Goal: Complete application form: Complete application form

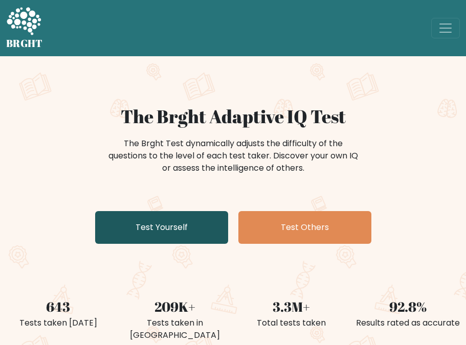
click at [184, 228] on link "Test Yourself" at bounding box center [161, 227] width 133 height 33
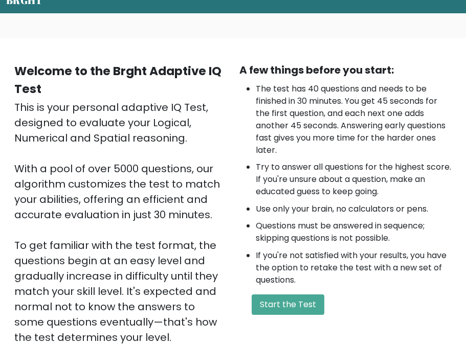
scroll to position [102, 0]
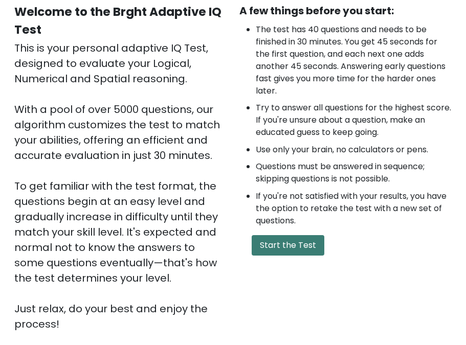
click at [274, 247] on button "Start the Test" at bounding box center [288, 245] width 73 height 20
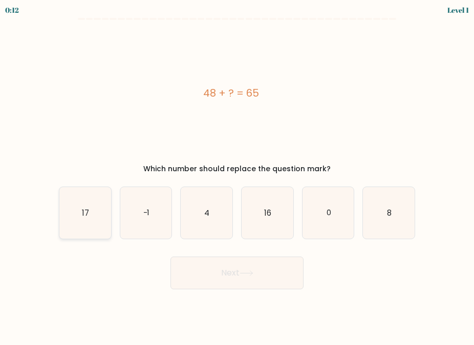
click at [109, 223] on icon "17" at bounding box center [85, 213] width 52 height 52
click at [237, 176] on input "a. 17" at bounding box center [237, 174] width 1 height 3
radio input "true"
click at [214, 265] on button "Next" at bounding box center [236, 273] width 133 height 33
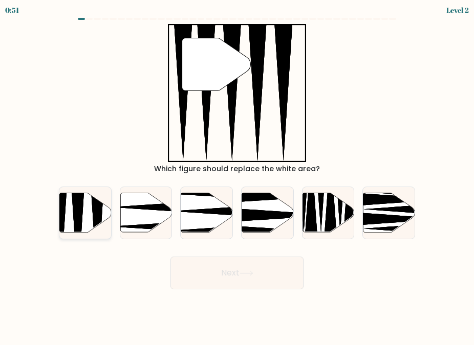
click at [78, 211] on icon at bounding box center [77, 234] width 13 height 102
click at [237, 176] on input "a." at bounding box center [237, 174] width 1 height 3
radio input "true"
click at [263, 277] on button "Next" at bounding box center [236, 273] width 133 height 33
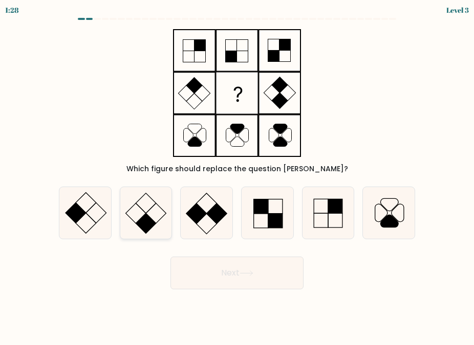
click at [141, 226] on rect at bounding box center [146, 224] width 20 height 20
click at [237, 176] on input "b." at bounding box center [237, 174] width 1 height 3
radio input "true"
click at [210, 272] on button "Next" at bounding box center [236, 273] width 133 height 33
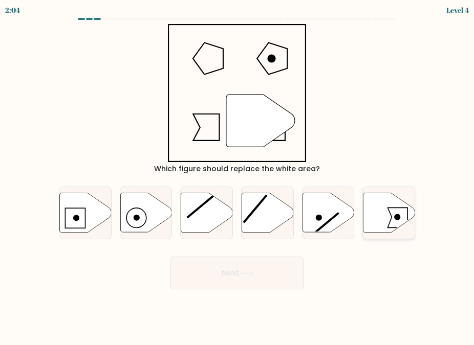
click at [386, 215] on icon at bounding box center [389, 212] width 52 height 39
click at [237, 176] on input "f." at bounding box center [237, 174] width 1 height 3
radio input "true"
click at [251, 271] on icon at bounding box center [247, 274] width 14 height 6
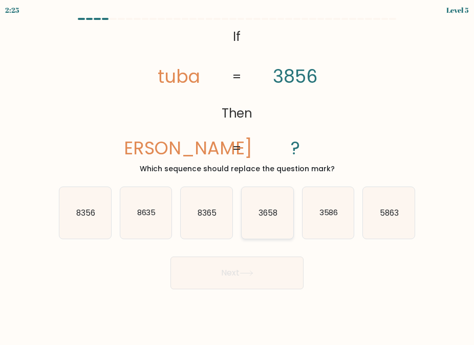
click at [275, 228] on icon "3658" at bounding box center [268, 213] width 52 height 52
click at [237, 176] on input "d. 3658" at bounding box center [237, 174] width 1 height 3
radio input "true"
click at [246, 277] on button "Next" at bounding box center [236, 273] width 133 height 33
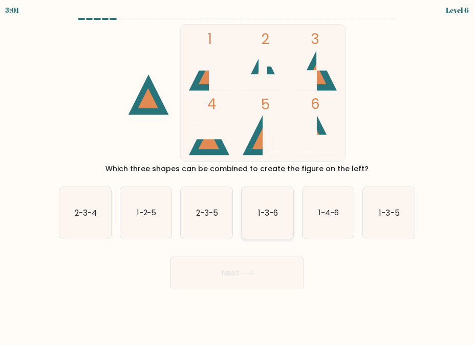
click at [267, 218] on text "1-3-6" at bounding box center [268, 213] width 20 height 11
click at [237, 176] on input "d. 1-3-6" at bounding box center [237, 174] width 1 height 3
radio input "true"
click at [263, 267] on button "Next" at bounding box center [236, 273] width 133 height 33
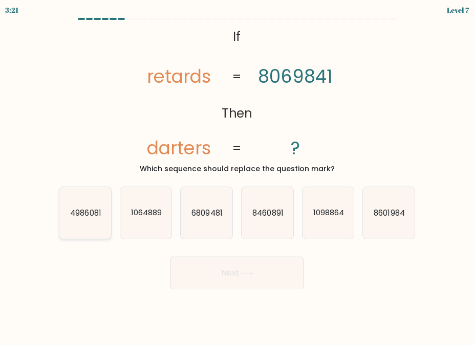
click at [86, 224] on icon "4986081" at bounding box center [85, 213] width 52 height 52
click at [237, 176] on input "a. 4986081" at bounding box center [237, 174] width 1 height 3
radio input "true"
click at [242, 265] on button "Next" at bounding box center [236, 273] width 133 height 33
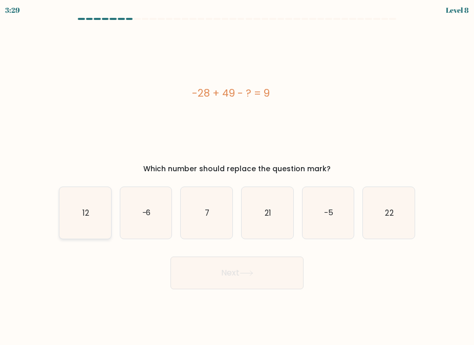
click at [85, 218] on text "12" at bounding box center [85, 213] width 7 height 11
click at [237, 176] on input "a. 12" at bounding box center [237, 174] width 1 height 3
radio input "true"
click at [238, 270] on button "Next" at bounding box center [236, 273] width 133 height 33
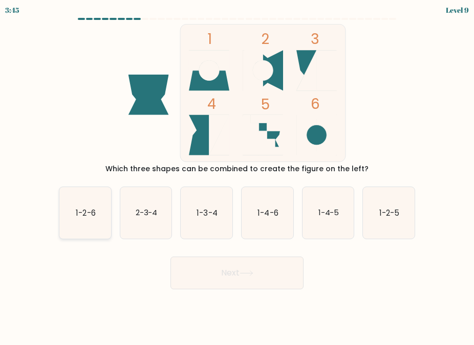
click at [78, 214] on text "1-2-6" at bounding box center [85, 213] width 19 height 11
click at [237, 176] on input "a. 1-2-6" at bounding box center [237, 174] width 1 height 3
radio input "true"
click at [276, 282] on button "Next" at bounding box center [236, 273] width 133 height 33
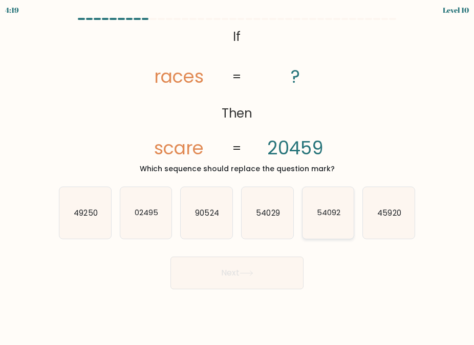
click at [335, 220] on icon "54092" at bounding box center [328, 213] width 52 height 52
click at [237, 176] on input "e. 54092" at bounding box center [237, 174] width 1 height 3
radio input "true"
click at [247, 276] on icon at bounding box center [247, 274] width 14 height 6
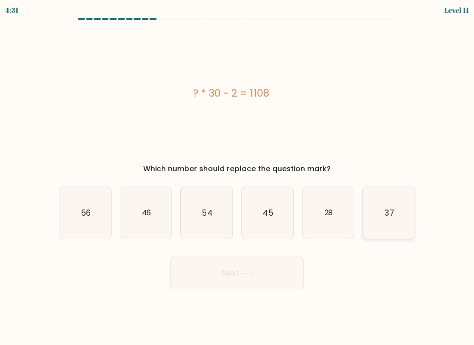
click at [392, 226] on icon "37" at bounding box center [389, 213] width 52 height 52
click at [237, 176] on input "f. 37" at bounding box center [237, 174] width 1 height 3
radio input "true"
click at [229, 276] on button "Next" at bounding box center [236, 273] width 133 height 33
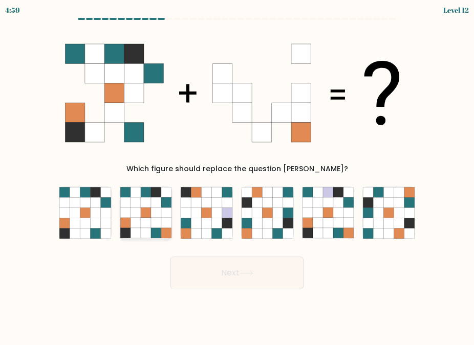
click at [160, 205] on icon at bounding box center [156, 203] width 10 height 10
click at [237, 176] on input "b." at bounding box center [237, 174] width 1 height 3
radio input "true"
click at [220, 276] on button "Next" at bounding box center [236, 273] width 133 height 33
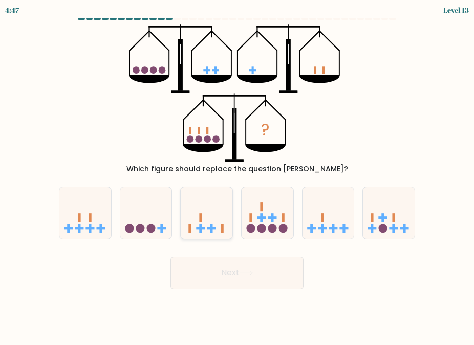
click at [206, 223] on icon at bounding box center [207, 213] width 52 height 42
click at [237, 176] on input "c." at bounding box center [237, 174] width 1 height 3
radio input "true"
click at [225, 268] on button "Next" at bounding box center [236, 273] width 133 height 33
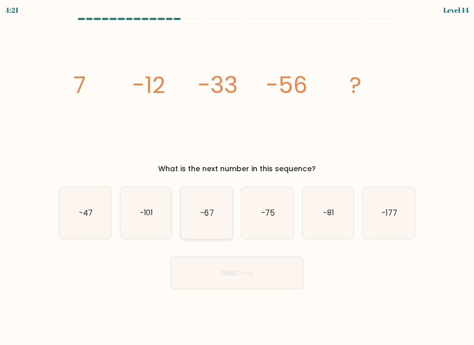
click at [214, 216] on icon "-67" at bounding box center [207, 213] width 52 height 52
click at [237, 176] on input "c. -67" at bounding box center [237, 174] width 1 height 3
radio input "true"
click at [235, 272] on button "Next" at bounding box center [236, 273] width 133 height 33
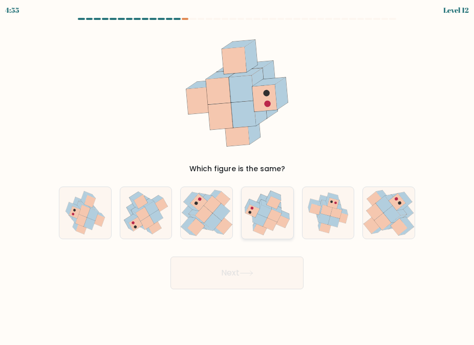
click at [274, 217] on icon at bounding box center [274, 215] width 14 height 13
click at [237, 176] on input "d." at bounding box center [237, 174] width 1 height 3
radio input "true"
click at [260, 270] on button "Next" at bounding box center [236, 273] width 133 height 33
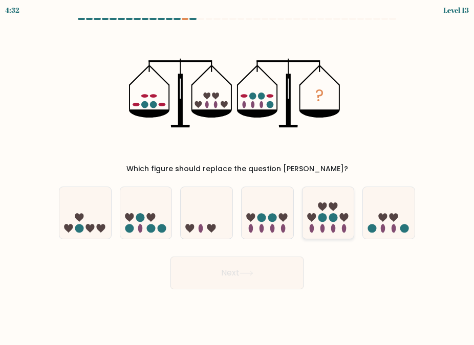
click at [334, 217] on circle at bounding box center [333, 217] width 9 height 9
click at [237, 176] on input "e." at bounding box center [237, 174] width 1 height 3
radio input "true"
click at [261, 269] on button "Next" at bounding box center [236, 273] width 133 height 33
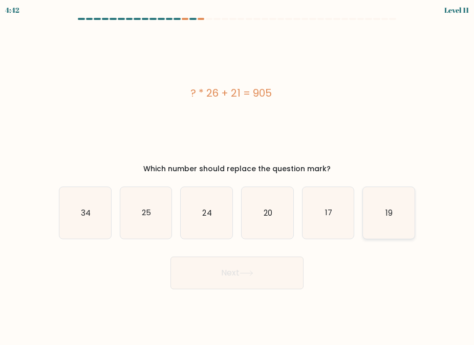
click at [396, 219] on icon "19" at bounding box center [389, 213] width 52 height 52
click at [237, 176] on input "f. 19" at bounding box center [237, 174] width 1 height 3
radio input "true"
click at [220, 280] on button "Next" at bounding box center [236, 273] width 133 height 33
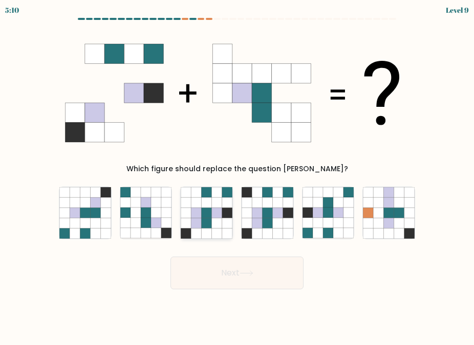
click at [212, 222] on icon at bounding box center [217, 224] width 10 height 10
click at [237, 176] on input "c." at bounding box center [237, 174] width 1 height 3
radio input "true"
click at [226, 275] on button "Next" at bounding box center [236, 273] width 133 height 33
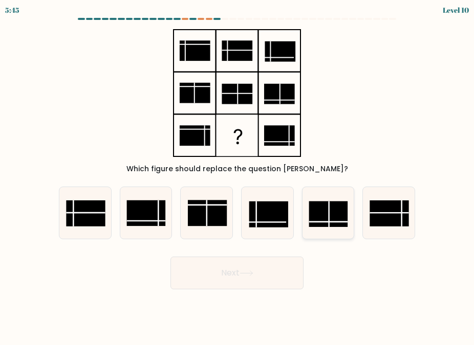
click at [320, 206] on rect at bounding box center [328, 215] width 39 height 26
click at [237, 176] on input "e." at bounding box center [237, 174] width 1 height 3
radio input "true"
click at [221, 272] on button "Next" at bounding box center [236, 273] width 133 height 33
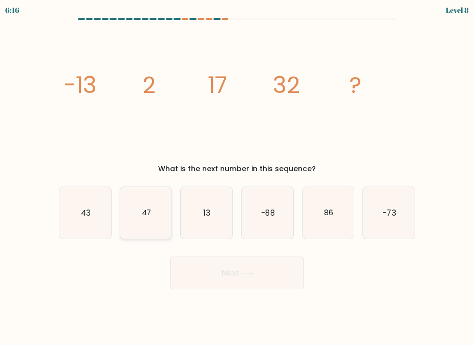
click at [147, 213] on text "47" at bounding box center [146, 213] width 10 height 11
click at [237, 176] on input "b. 47" at bounding box center [237, 174] width 1 height 3
radio input "true"
click at [227, 272] on button "Next" at bounding box center [236, 273] width 133 height 33
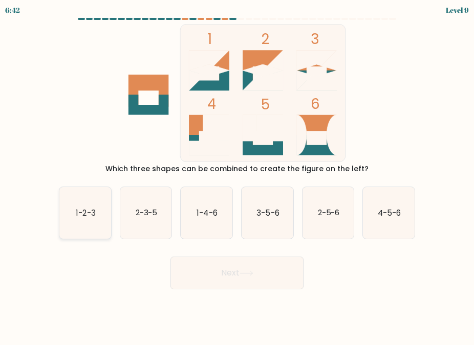
click at [63, 208] on icon "1-2-3" at bounding box center [85, 213] width 52 height 52
click at [237, 176] on input "a. 1-2-3" at bounding box center [237, 174] width 1 height 3
radio input "true"
click at [302, 267] on button "Next" at bounding box center [236, 273] width 133 height 33
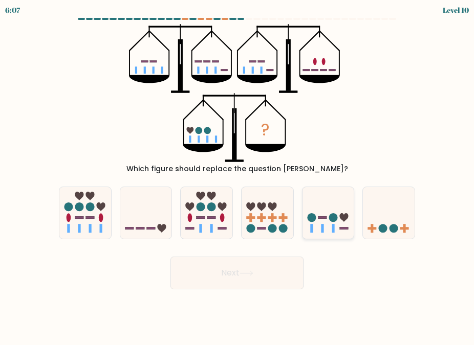
click at [328, 212] on icon at bounding box center [328, 213] width 52 height 42
click at [237, 176] on input "e." at bounding box center [237, 174] width 1 height 3
radio input "true"
click at [262, 274] on button "Next" at bounding box center [236, 273] width 133 height 33
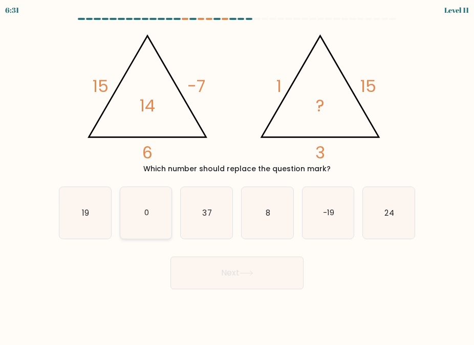
click at [134, 210] on icon "0" at bounding box center [146, 213] width 52 height 52
click at [237, 176] on input "b. 0" at bounding box center [237, 174] width 1 height 3
radio input "true"
click at [243, 263] on button "Next" at bounding box center [236, 273] width 133 height 33
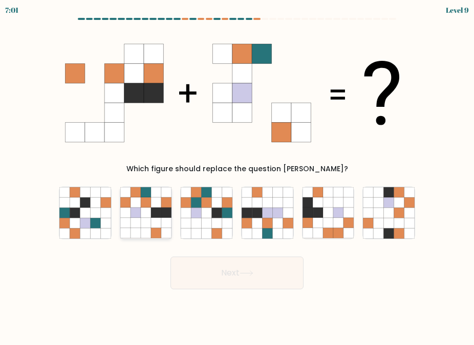
click at [135, 221] on icon at bounding box center [136, 224] width 10 height 10
click at [237, 176] on input "b." at bounding box center [237, 174] width 1 height 3
radio input "true"
click at [265, 269] on button "Next" at bounding box center [236, 273] width 133 height 33
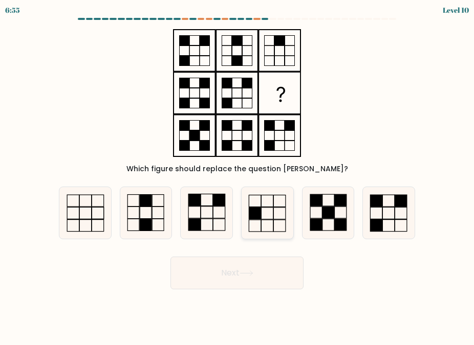
click at [281, 225] on icon at bounding box center [268, 213] width 52 height 52
click at [237, 176] on input "d." at bounding box center [237, 174] width 1 height 3
radio input "true"
click at [249, 276] on button "Next" at bounding box center [236, 273] width 133 height 33
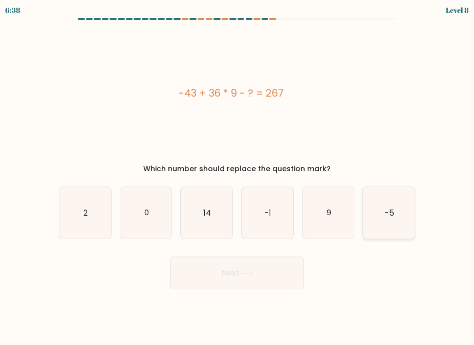
click at [388, 219] on icon "-5" at bounding box center [389, 213] width 52 height 52
click at [237, 176] on input "f. -5" at bounding box center [237, 174] width 1 height 3
radio input "true"
click at [255, 263] on button "Next" at bounding box center [236, 273] width 133 height 33
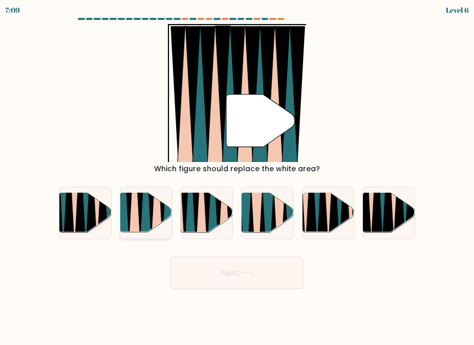
click at [138, 202] on icon at bounding box center [134, 193] width 12 height 103
click at [237, 176] on input "b." at bounding box center [237, 174] width 1 height 3
radio input "true"
click at [231, 275] on button "Next" at bounding box center [236, 273] width 133 height 33
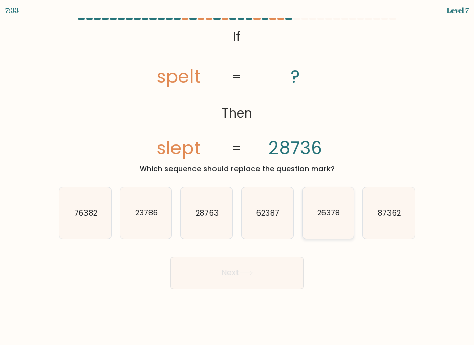
click at [332, 217] on text "26378" at bounding box center [328, 213] width 23 height 11
click at [237, 176] on input "e. 26378" at bounding box center [237, 174] width 1 height 3
radio input "true"
click at [234, 281] on button "Next" at bounding box center [236, 273] width 133 height 33
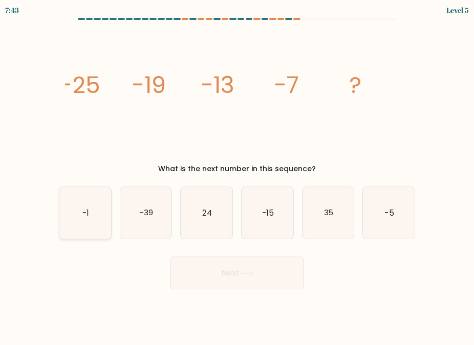
click at [84, 220] on icon "-1" at bounding box center [85, 213] width 52 height 52
click at [237, 176] on input "a. -1" at bounding box center [237, 174] width 1 height 3
radio input "true"
click at [269, 272] on button "Next" at bounding box center [236, 273] width 133 height 33
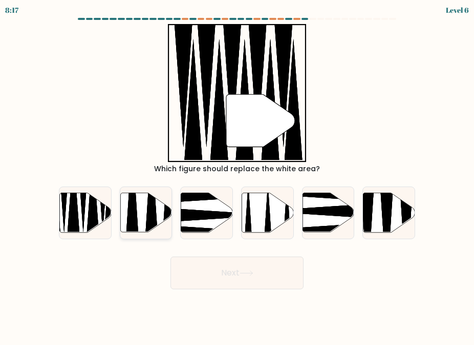
click at [141, 206] on icon at bounding box center [146, 212] width 52 height 39
click at [237, 176] on input "b." at bounding box center [237, 174] width 1 height 3
radio input "true"
click at [253, 271] on icon at bounding box center [247, 274] width 14 height 6
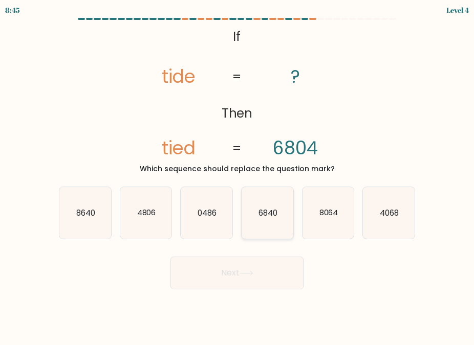
click at [266, 228] on icon "6840" at bounding box center [268, 213] width 52 height 52
click at [237, 176] on input "d. 6840" at bounding box center [237, 174] width 1 height 3
radio input "true"
click at [257, 253] on div "Next" at bounding box center [237, 271] width 368 height 38
click at [247, 277] on button "Next" at bounding box center [236, 273] width 133 height 33
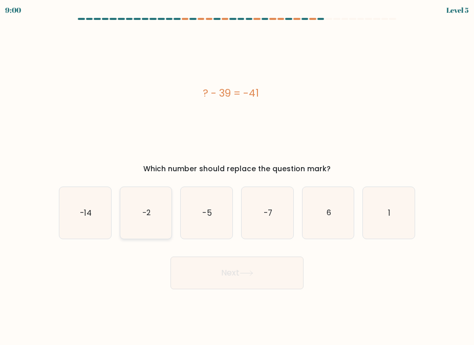
click at [144, 216] on text "-2" at bounding box center [146, 213] width 8 height 11
click at [237, 176] on input "b. -2" at bounding box center [237, 174] width 1 height 3
radio input "true"
click at [245, 272] on icon at bounding box center [247, 274] width 14 height 6
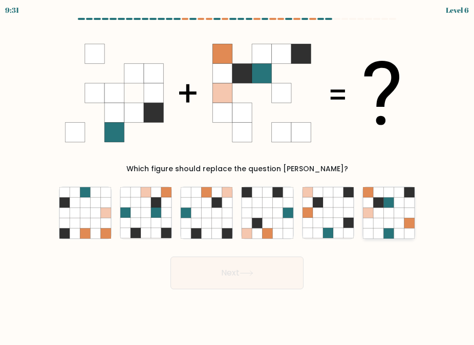
click at [392, 207] on icon at bounding box center [389, 203] width 10 height 10
click at [237, 176] on input "f." at bounding box center [237, 174] width 1 height 3
radio input "true"
click at [226, 283] on button "Next" at bounding box center [236, 273] width 133 height 33
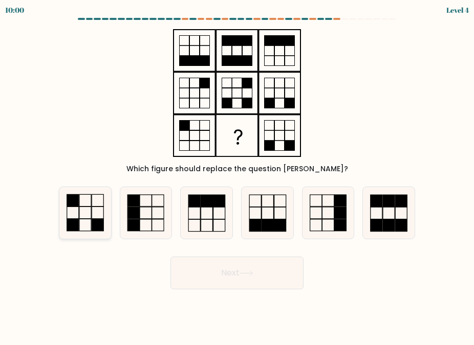
click at [82, 214] on icon at bounding box center [85, 213] width 52 height 52
click at [237, 176] on input "a." at bounding box center [237, 174] width 1 height 3
radio input "true"
click at [232, 273] on button "Next" at bounding box center [236, 273] width 133 height 33
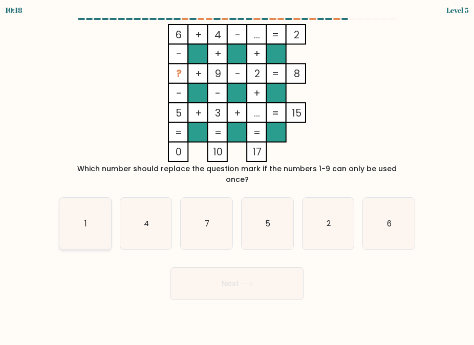
click at [90, 218] on icon "1" at bounding box center [85, 224] width 52 height 52
click at [237, 176] on input "a. 1" at bounding box center [237, 174] width 1 height 3
radio input "true"
click at [248, 281] on icon at bounding box center [247, 284] width 14 height 6
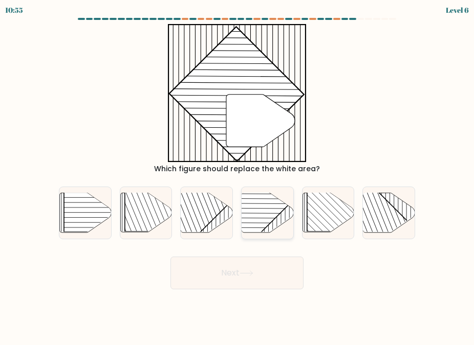
click at [265, 220] on rect at bounding box center [249, 192] width 101 height 101
click at [237, 176] on input "d." at bounding box center [237, 174] width 1 height 3
radio input "true"
click at [244, 274] on icon at bounding box center [247, 274] width 14 height 6
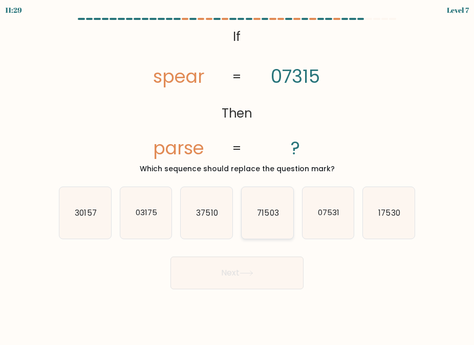
click at [277, 222] on icon "71503" at bounding box center [268, 213] width 52 height 52
click at [237, 176] on input "d. 71503" at bounding box center [237, 174] width 1 height 3
radio input "true"
click at [224, 265] on button "Next" at bounding box center [236, 273] width 133 height 33
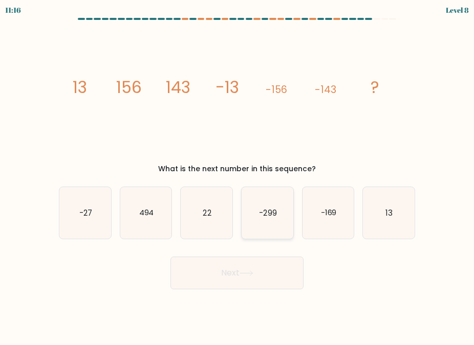
click at [257, 209] on icon "-299" at bounding box center [268, 213] width 52 height 52
click at [237, 176] on input "d. -299" at bounding box center [237, 174] width 1 height 3
radio input "true"
click at [232, 279] on button "Next" at bounding box center [236, 273] width 133 height 33
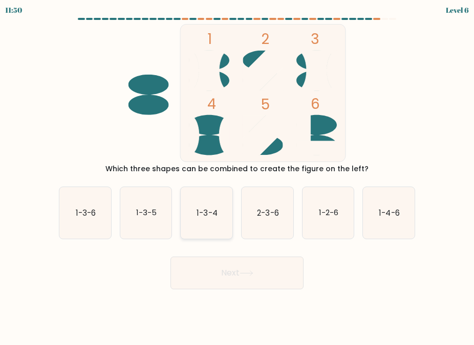
click at [213, 223] on icon "1-3-4" at bounding box center [207, 213] width 52 height 52
click at [237, 176] on input "c. 1-3-4" at bounding box center [237, 174] width 1 height 3
radio input "true"
click at [230, 272] on button "Next" at bounding box center [236, 273] width 133 height 33
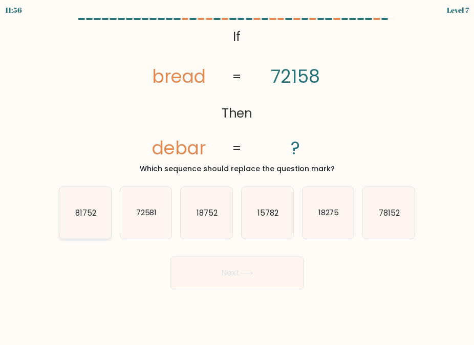
click at [87, 208] on text "81752" at bounding box center [85, 213] width 21 height 11
click at [237, 176] on input "a. 81752" at bounding box center [237, 174] width 1 height 3
radio input "true"
click at [241, 276] on button "Next" at bounding box center [236, 273] width 133 height 33
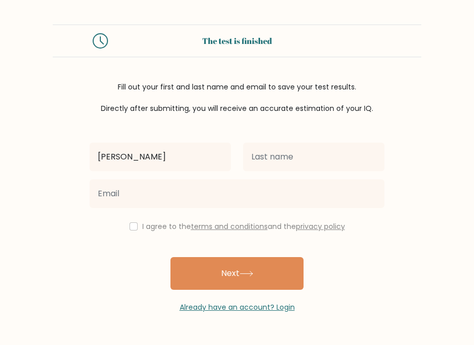
type input "[PERSON_NAME]"
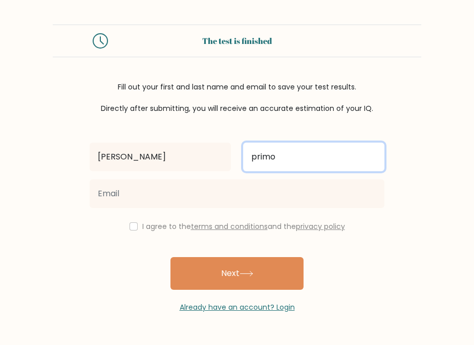
type input "primo"
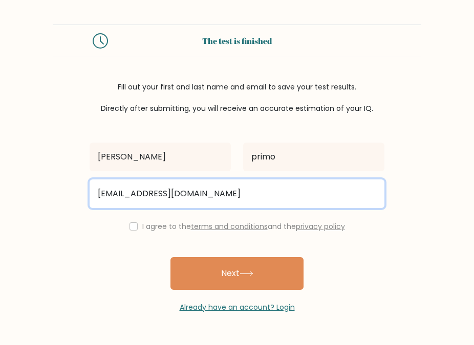
type input "cda.primo@gmail.com"
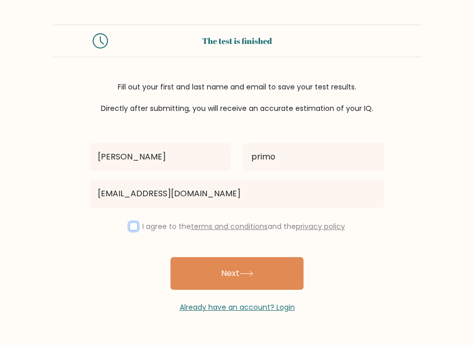
click at [132, 226] on input "checkbox" at bounding box center [133, 227] width 8 height 8
checkbox input "true"
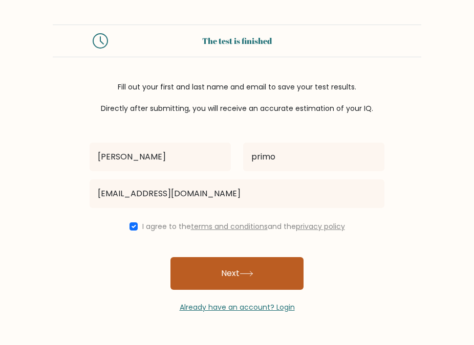
click at [232, 275] on button "Next" at bounding box center [236, 273] width 133 height 33
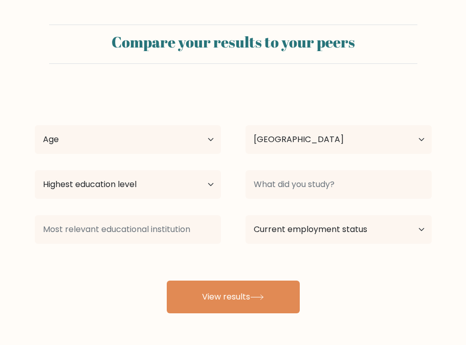
select select "PH"
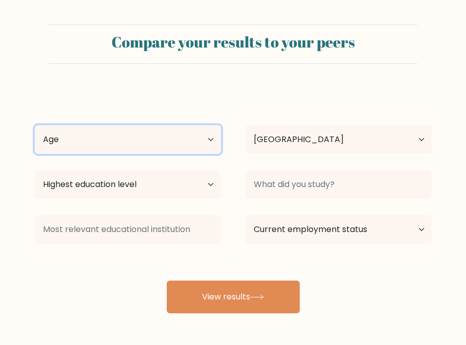
click at [188, 137] on select "Age Under [DEMOGRAPHIC_DATA] [DEMOGRAPHIC_DATA] [DEMOGRAPHIC_DATA] [DEMOGRAPHIC…" at bounding box center [128, 139] width 186 height 29
select select "35_44"
click at [35, 125] on select "Age Under [DEMOGRAPHIC_DATA] [DEMOGRAPHIC_DATA] [DEMOGRAPHIC_DATA] [DEMOGRAPHIC…" at bounding box center [128, 139] width 186 height 29
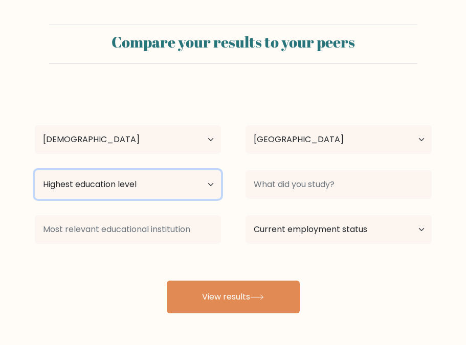
click at [113, 179] on select "Highest education level No schooling Primary Lower Secondary Upper Secondary Oc…" at bounding box center [128, 184] width 186 height 29
select select "bachelors_degree"
click at [35, 170] on select "Highest education level No schooling Primary Lower Secondary Upper Secondary Oc…" at bounding box center [128, 184] width 186 height 29
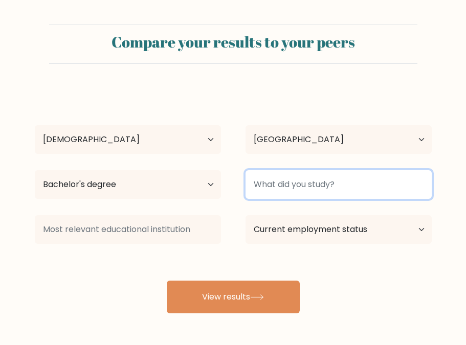
click at [301, 187] on input at bounding box center [339, 184] width 186 height 29
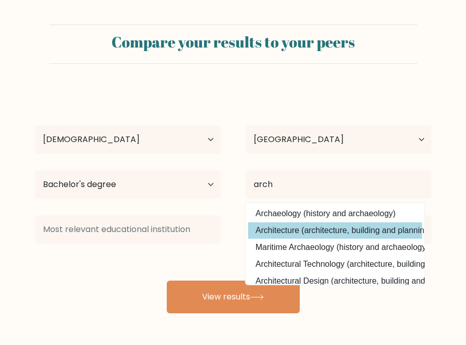
click at [297, 233] on option "Architecture (architecture, building and planning)" at bounding box center [335, 231] width 174 height 16
type input "Architecture"
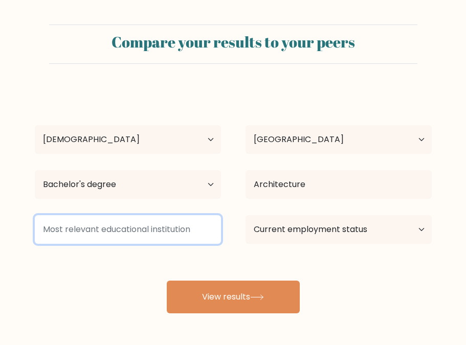
click at [181, 235] on input at bounding box center [128, 229] width 186 height 29
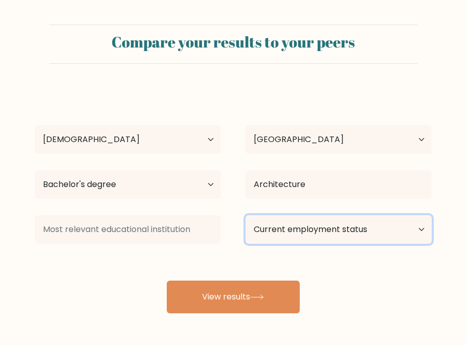
click at [339, 230] on select "Current employment status Employed Student Retired Other / prefer not to answer" at bounding box center [339, 229] width 186 height 29
select select "other"
click at [246, 215] on select "Current employment status Employed Student Retired Other / prefer not to answer" at bounding box center [339, 229] width 186 height 29
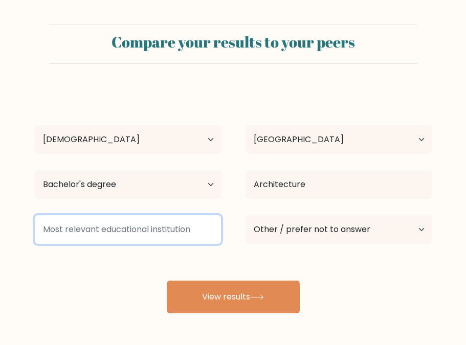
click at [175, 236] on input at bounding box center [128, 229] width 186 height 29
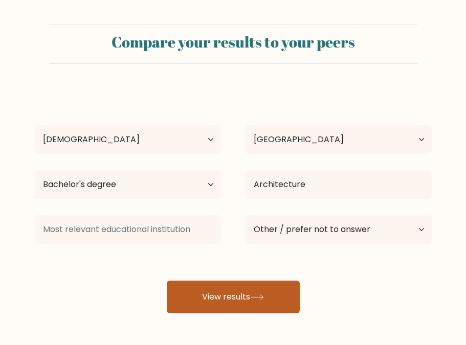
click at [234, 295] on button "View results" at bounding box center [233, 297] width 133 height 33
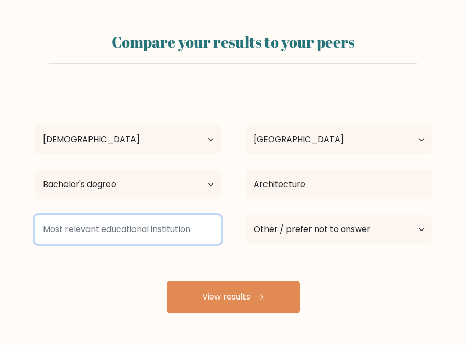
click at [116, 218] on input at bounding box center [128, 229] width 186 height 29
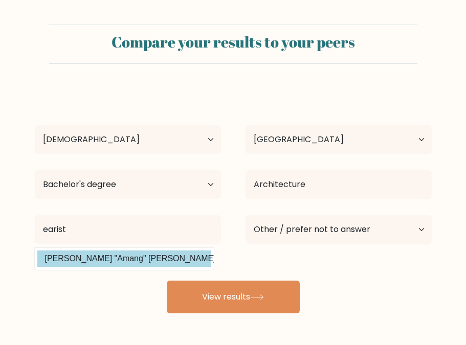
click at [127, 259] on option "[PERSON_NAME] "Amang" [PERSON_NAME] Institute of Science and Technology ([GEOGR…" at bounding box center [124, 259] width 174 height 16
type input "[PERSON_NAME] "Amang" [PERSON_NAME] Institute of Science and Technology"
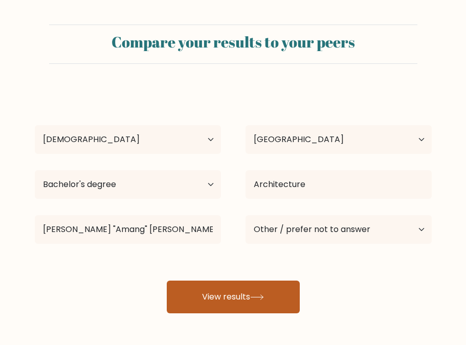
click at [231, 291] on button "View results" at bounding box center [233, 297] width 133 height 33
